Goal: Find specific page/section

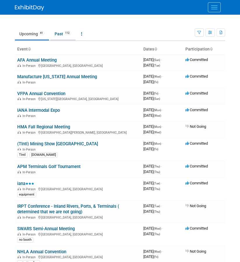
click at [58, 31] on link "Past 112" at bounding box center [62, 33] width 25 height 11
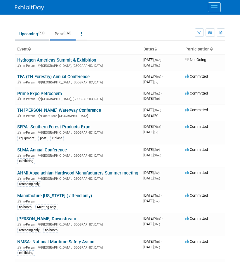
click at [38, 37] on link "Upcoming 41" at bounding box center [32, 33] width 34 height 11
